Goal: Use online tool/utility: Utilize a website feature to perform a specific function

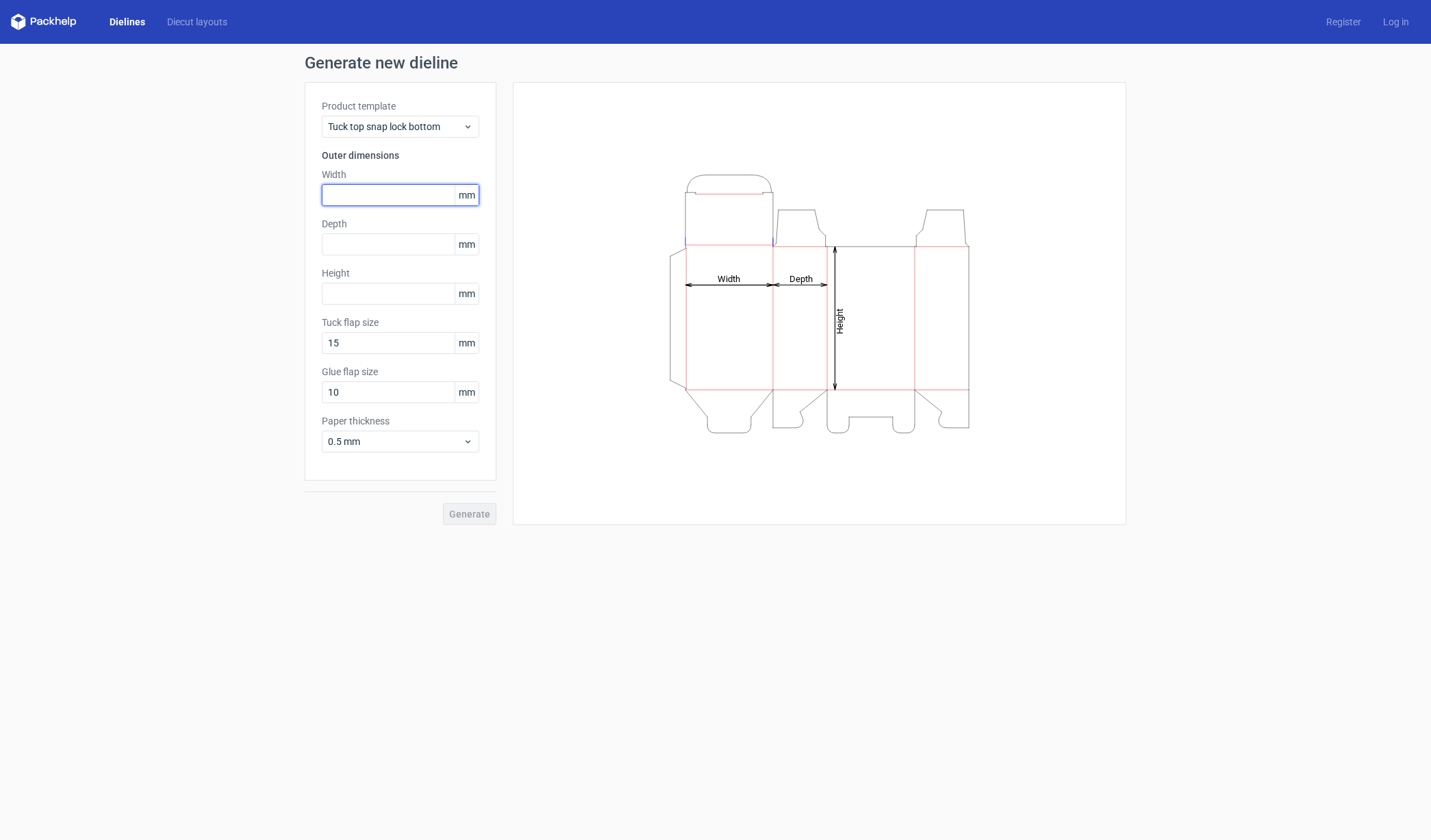
click at [408, 194] on input "text" at bounding box center [400, 195] width 157 height 22
click at [466, 200] on span "mm" at bounding box center [467, 195] width 24 height 21
click at [384, 197] on input "text" at bounding box center [400, 195] width 157 height 22
click at [330, 192] on input "65" at bounding box center [400, 195] width 157 height 22
click at [433, 246] on input "text" at bounding box center [400, 244] width 157 height 22
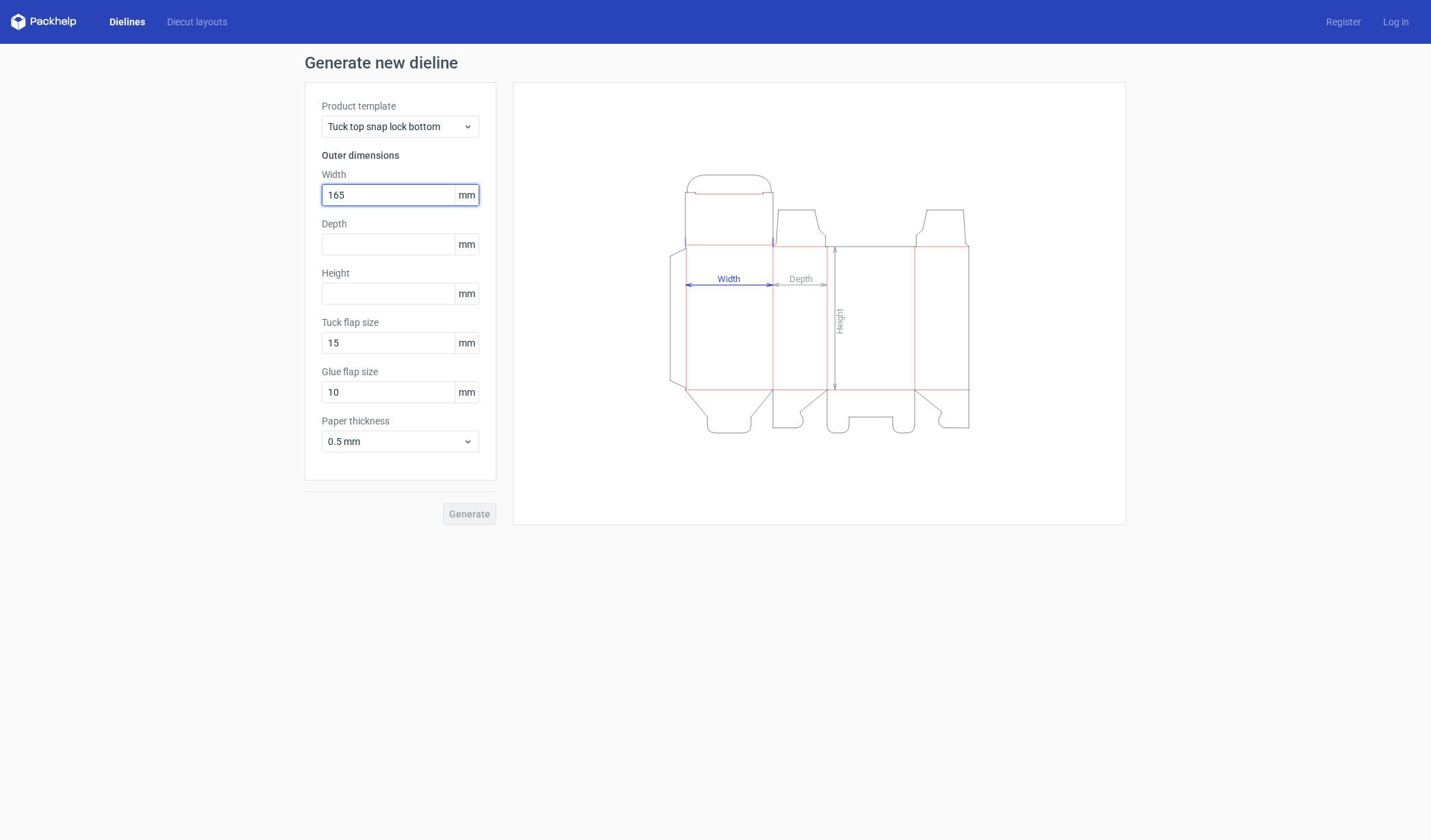
drag, startPoint x: 370, startPoint y: 198, endPoint x: 300, endPoint y: 198, distance: 70.0
click at [300, 198] on div "Generate new dieline Product template Tuck top snap lock bottom Outer dimension…" at bounding box center [715, 289] width 1431 height 492
click at [366, 189] on input "165" at bounding box center [400, 195] width 157 height 22
click at [367, 190] on input "165" at bounding box center [400, 195] width 157 height 22
click at [366, 190] on input "165" at bounding box center [400, 195] width 157 height 22
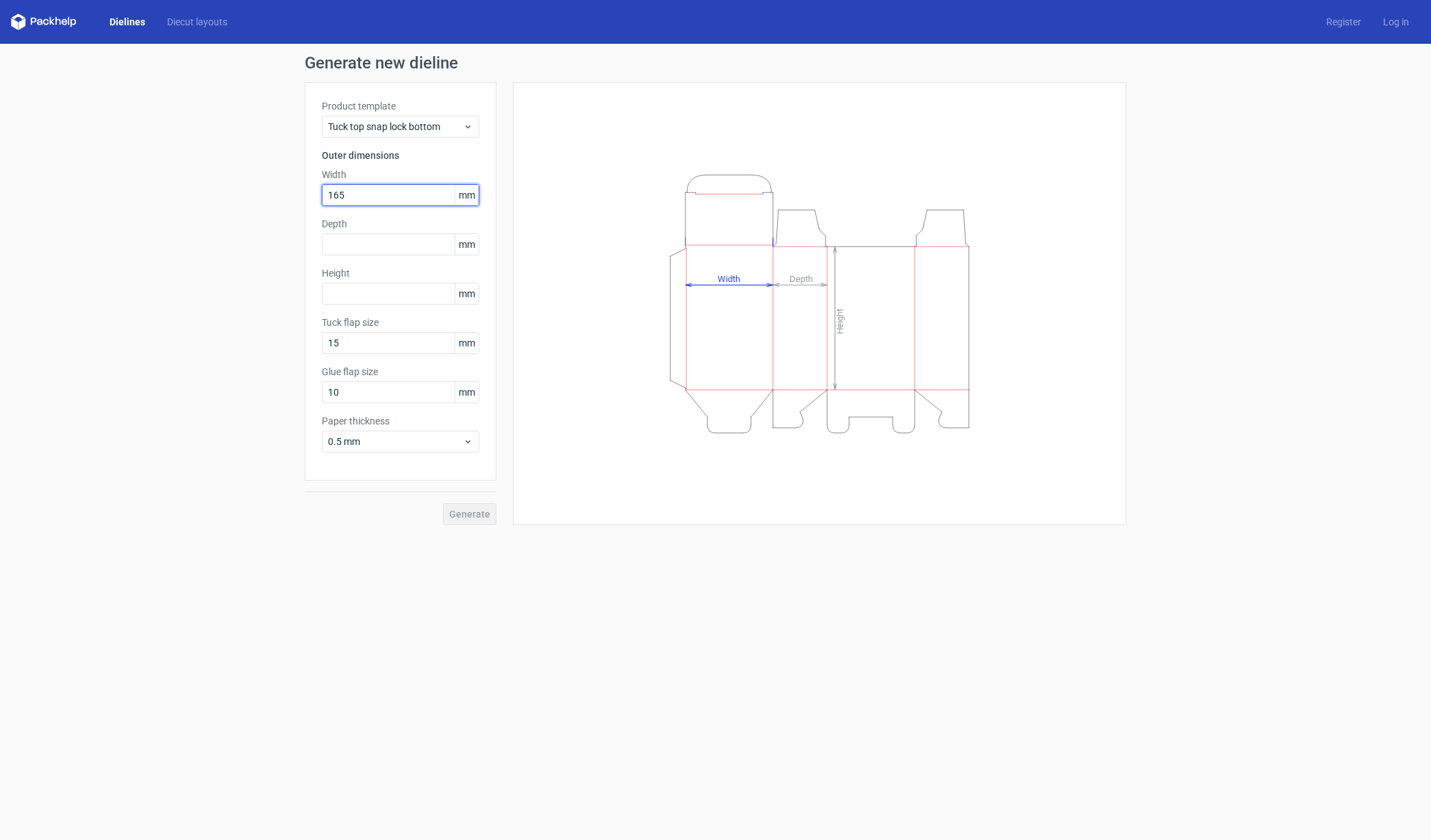
click at [366, 190] on input "165" at bounding box center [400, 195] width 157 height 22
paste input "889"
click at [348, 199] on input "889" at bounding box center [400, 195] width 157 height 22
type input "88"
click at [356, 246] on input "text" at bounding box center [400, 244] width 157 height 22
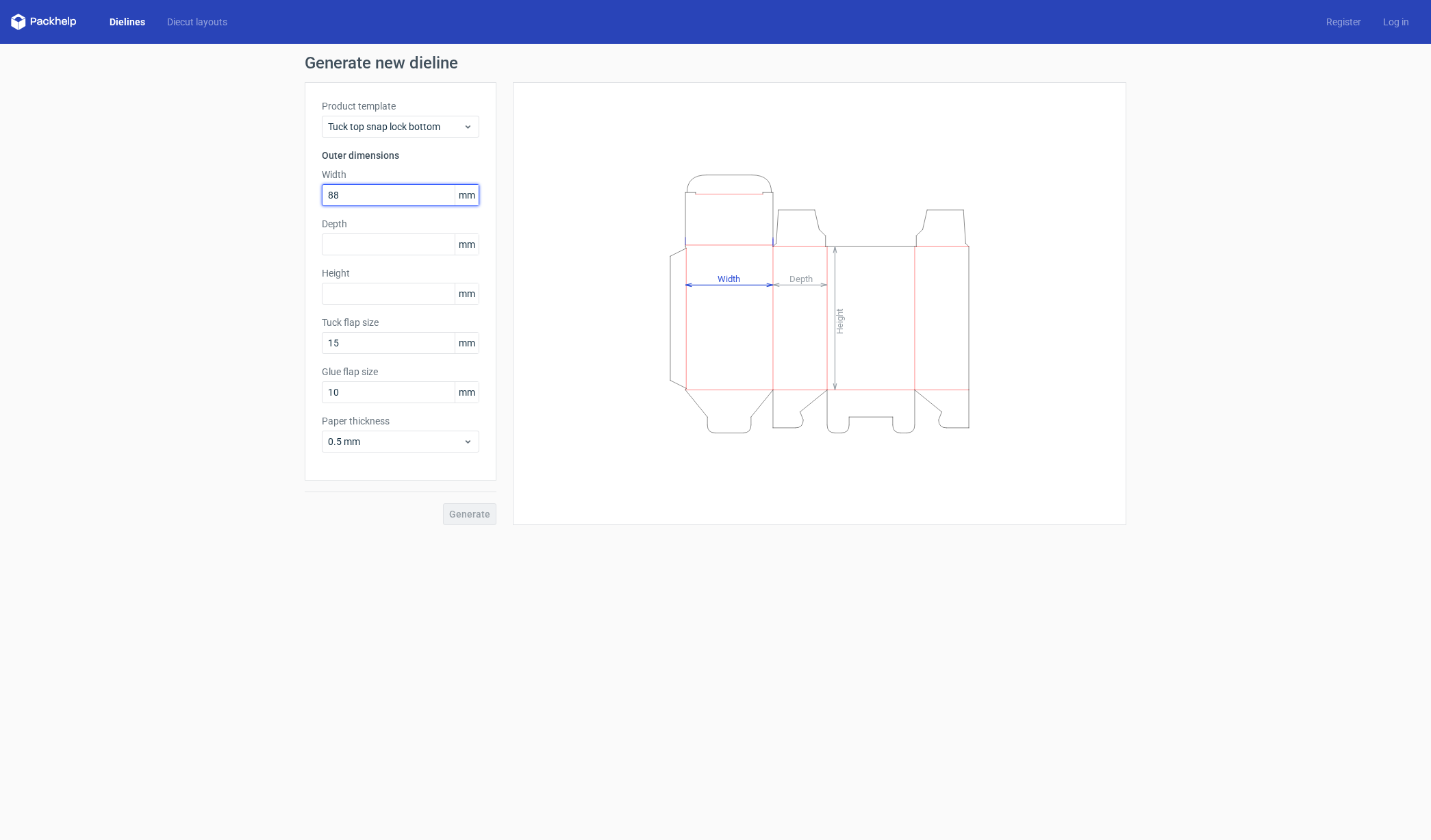
click at [338, 197] on input "88" at bounding box center [400, 195] width 157 height 22
click at [345, 238] on input "text" at bounding box center [400, 244] width 157 height 22
paste input "889"
type input "88"
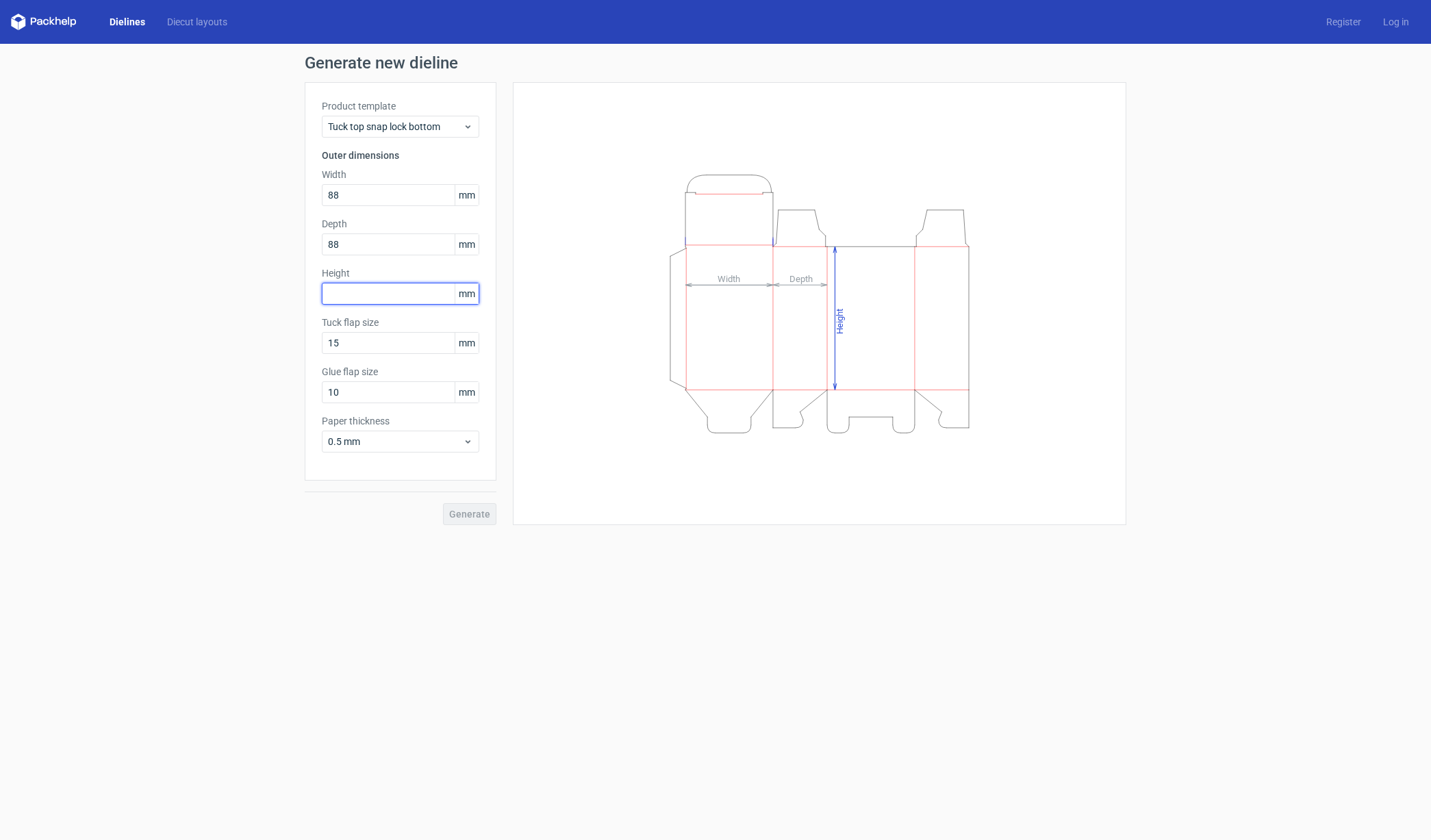
click at [363, 290] on input "text" at bounding box center [400, 293] width 157 height 22
type input "165"
click at [443, 503] on button "Generate" at bounding box center [469, 514] width 53 height 22
